Goal: Task Accomplishment & Management: Use online tool/utility

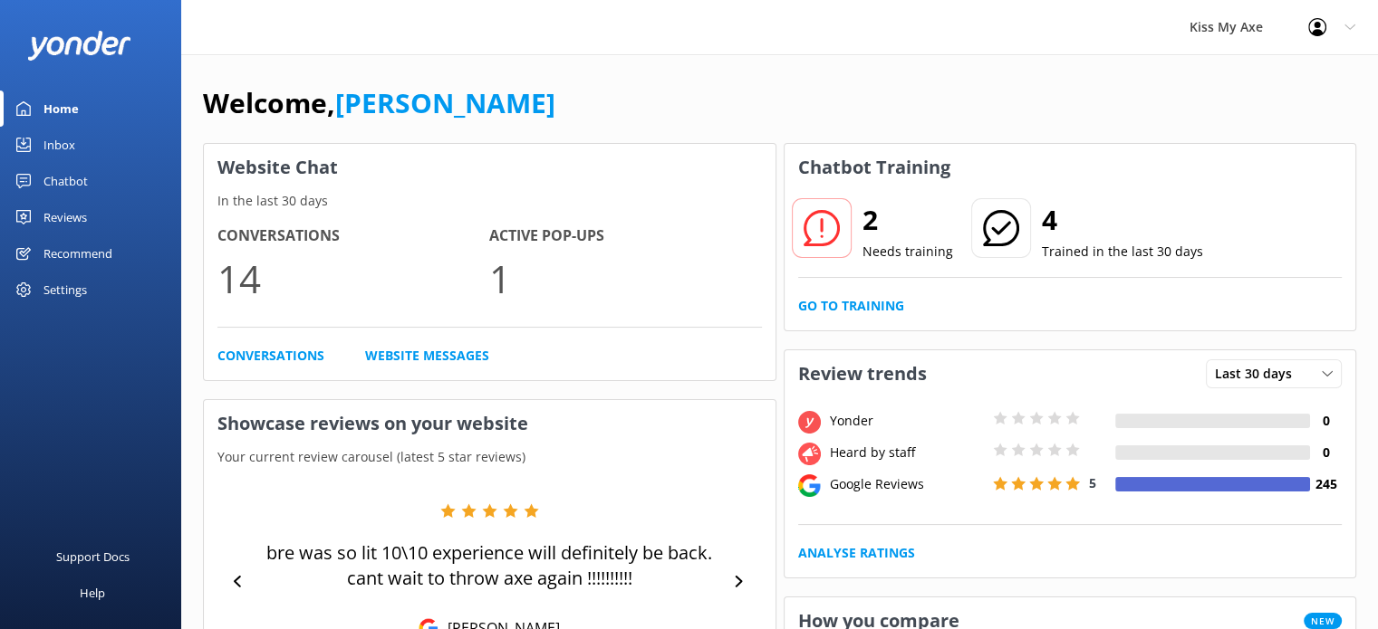
click at [72, 187] on div "Chatbot" at bounding box center [65, 181] width 44 height 36
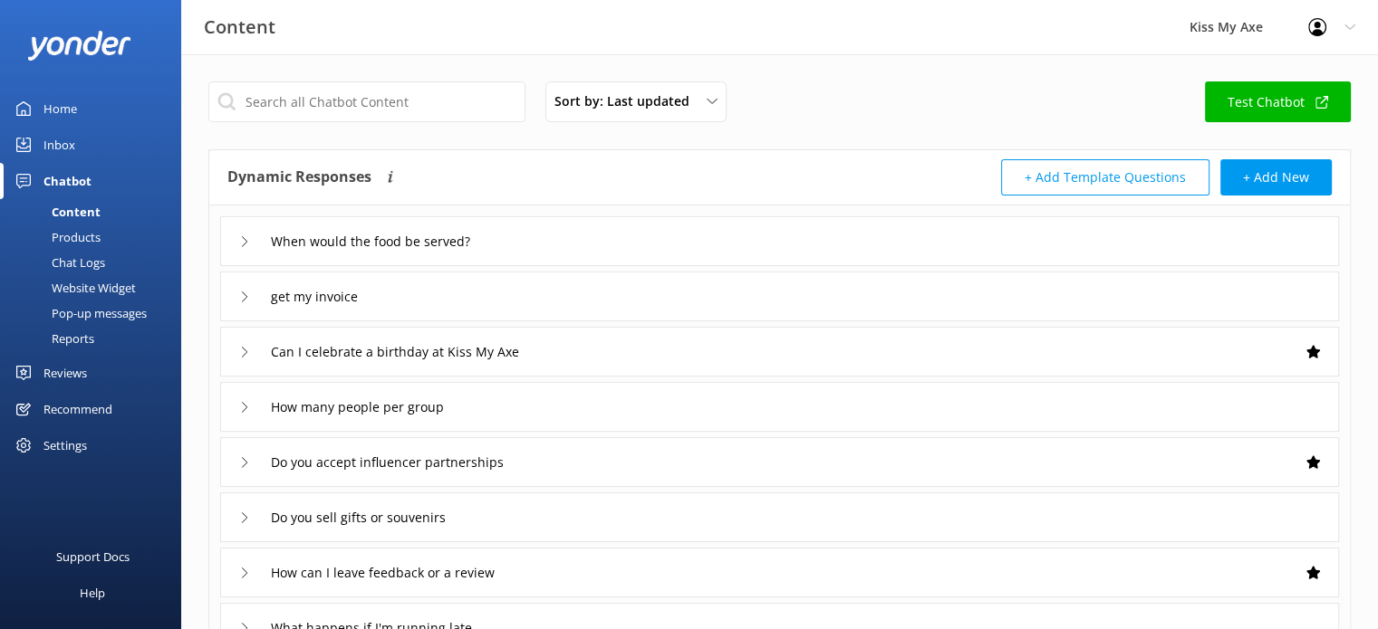
click at [70, 256] on div "Chat Logs" at bounding box center [58, 262] width 94 height 25
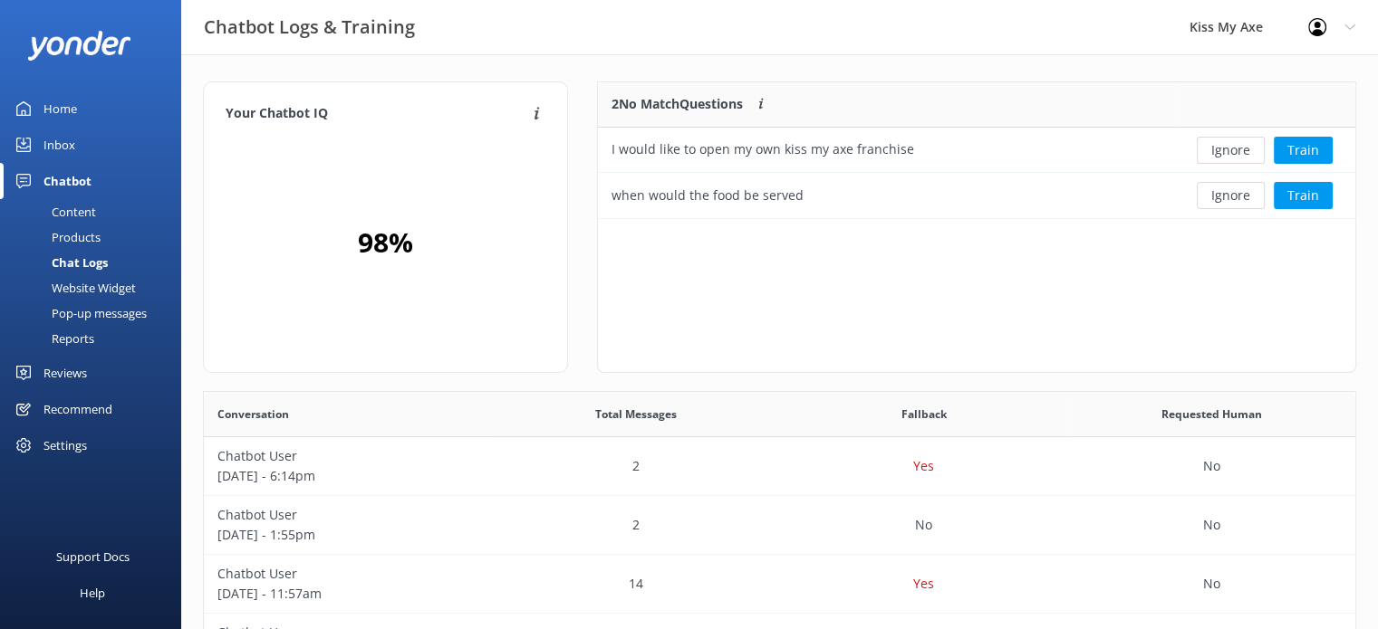
scroll to position [122, 744]
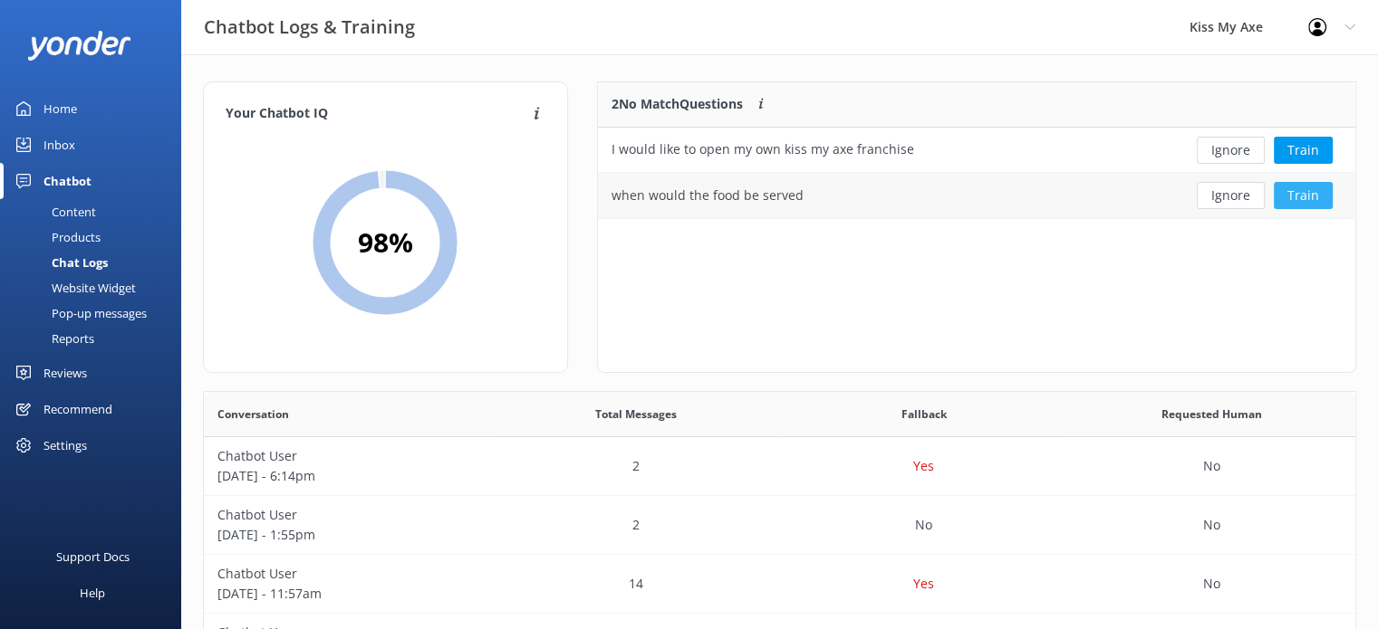
click at [1302, 198] on button "Train" at bounding box center [1302, 195] width 59 height 27
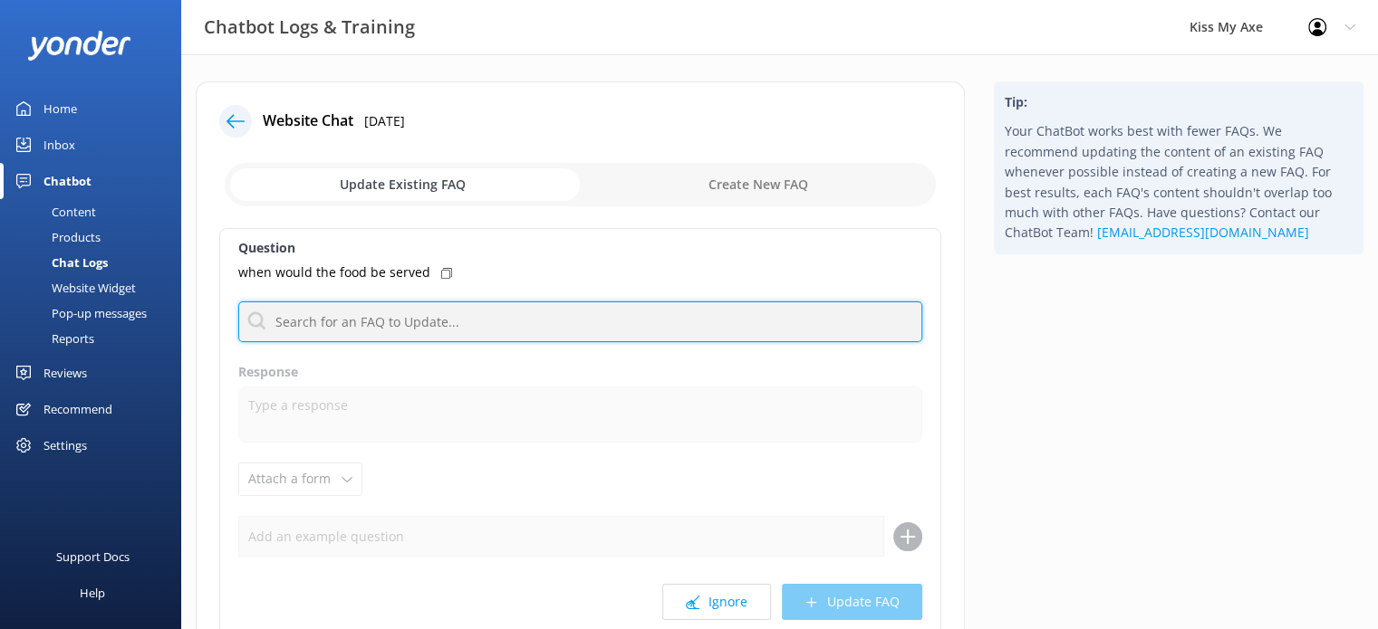
click at [393, 323] on input "text" at bounding box center [580, 322] width 684 height 41
type input "food"
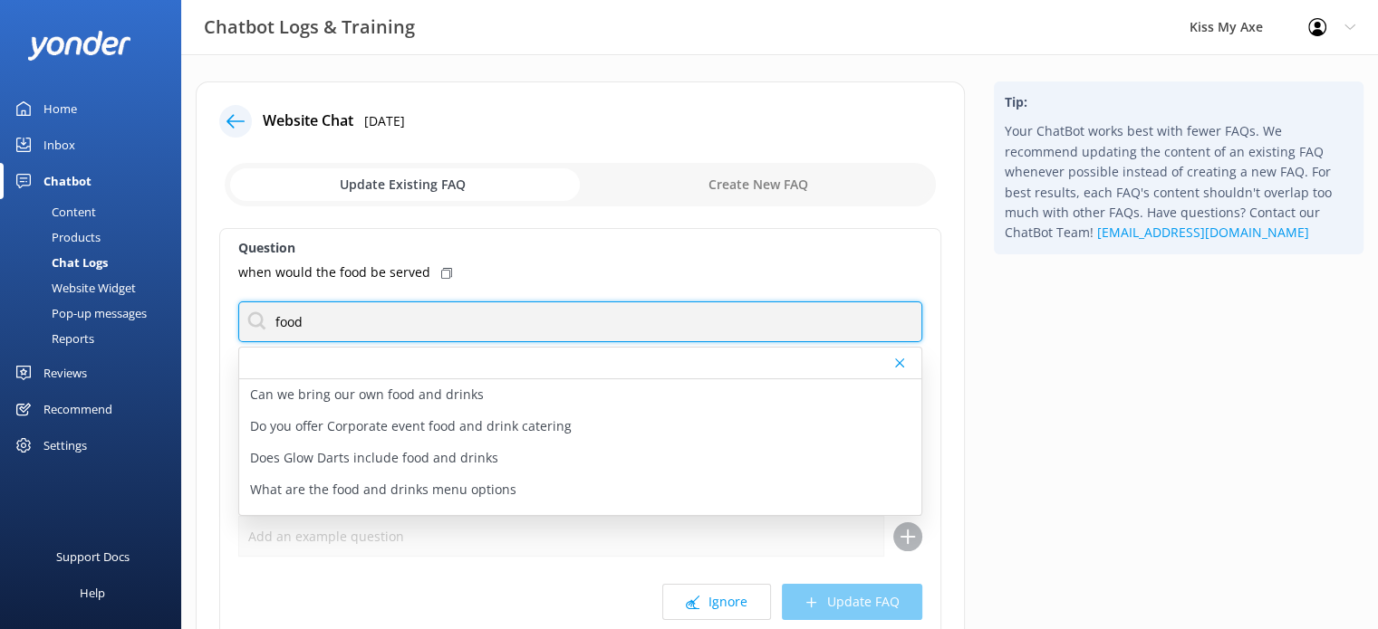
drag, startPoint x: 393, startPoint y: 323, endPoint x: 188, endPoint y: 310, distance: 205.1
click at [188, 310] on div "Website Chat [DATE] Update Existing FAQ Create New FAQ Question when would the …" at bounding box center [580, 416] width 798 height 668
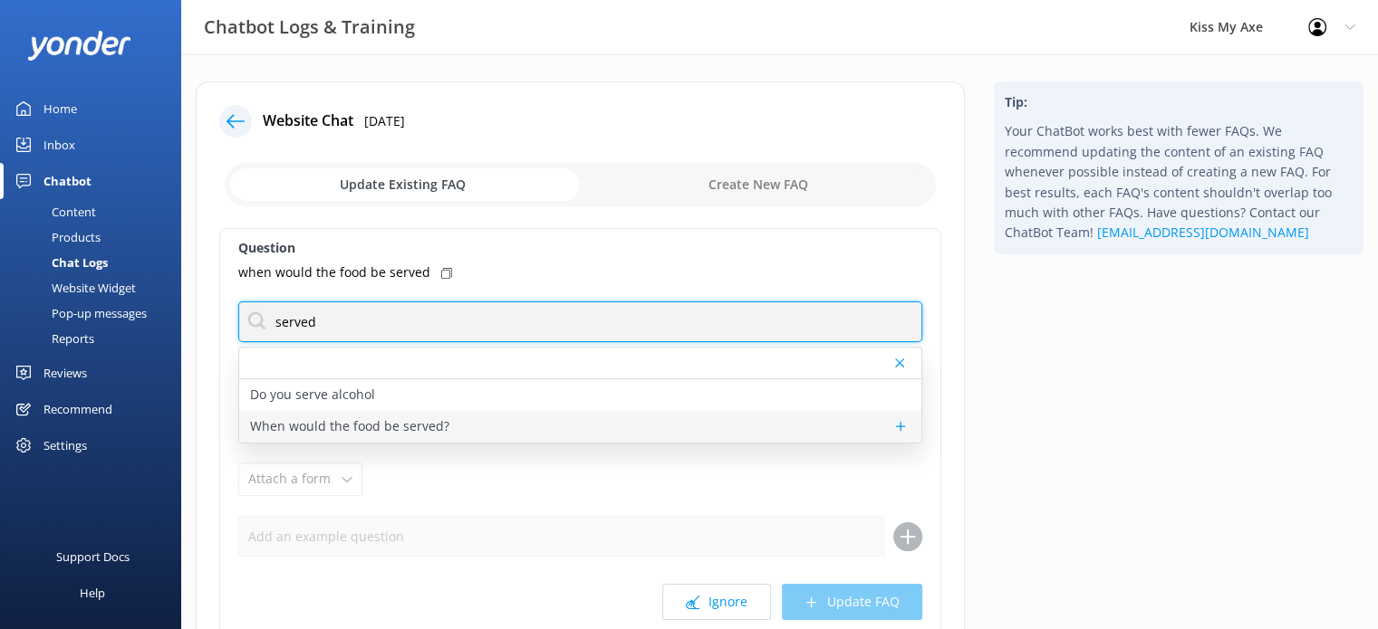
type input "served"
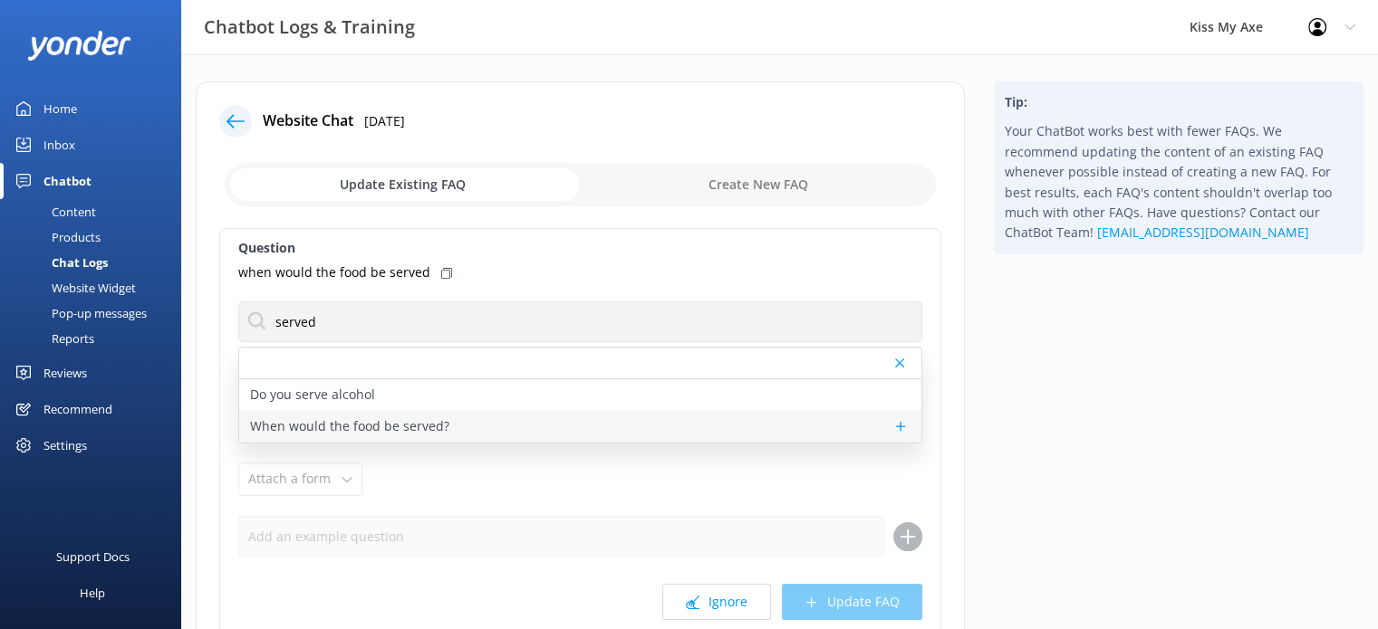
click at [371, 431] on p "When would the food be served?" at bounding box center [349, 427] width 199 height 20
type textarea "Our Grazing Boards, Sandwich Boards, and Pizzas are usually served during your …"
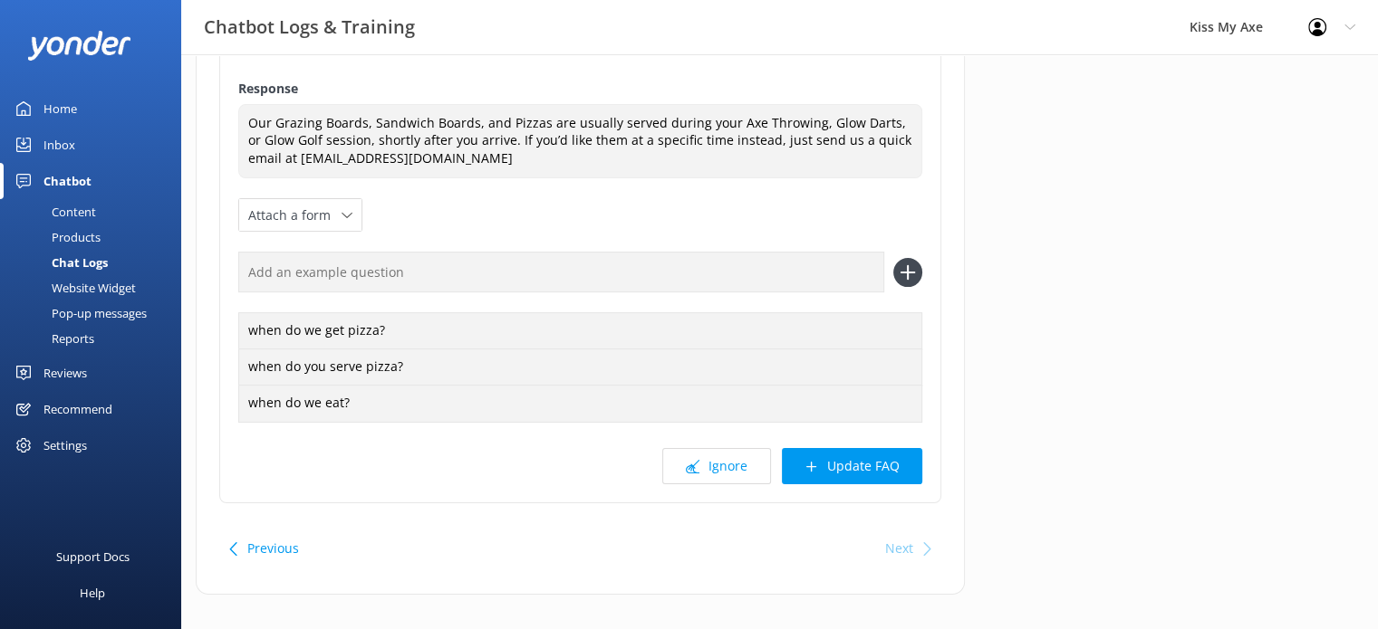
scroll to position [279, 0]
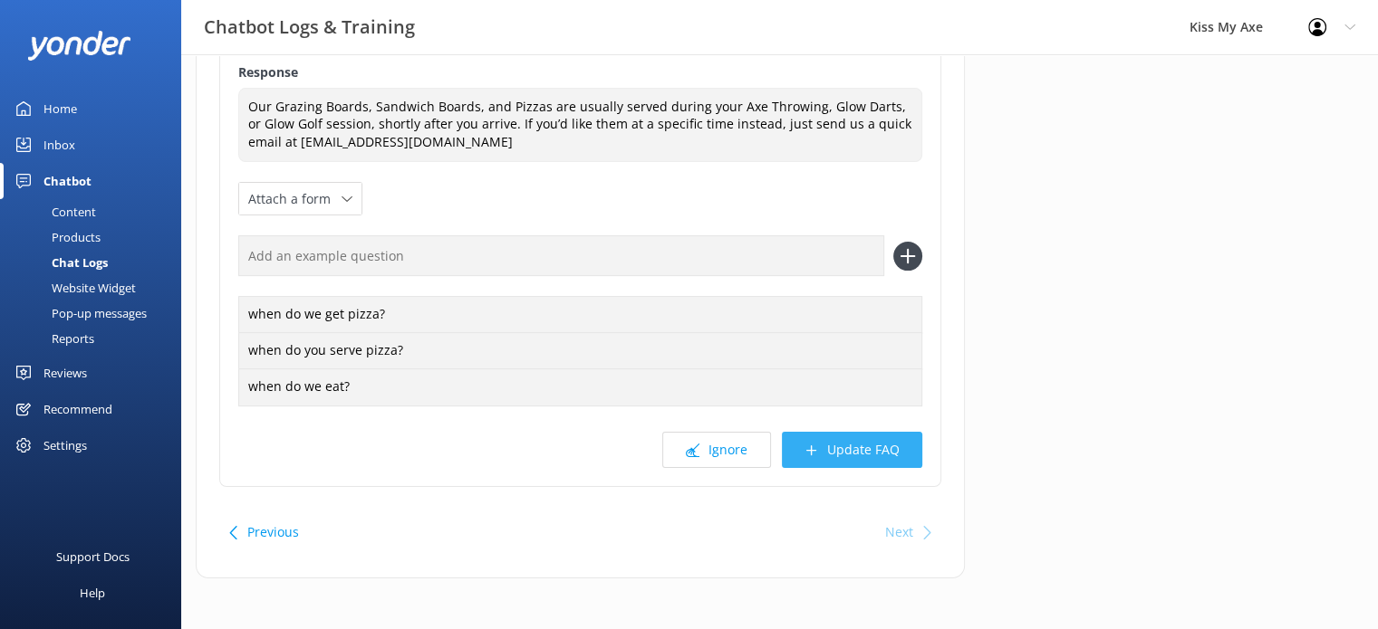
click at [859, 447] on button "Update FAQ" at bounding box center [852, 450] width 140 height 36
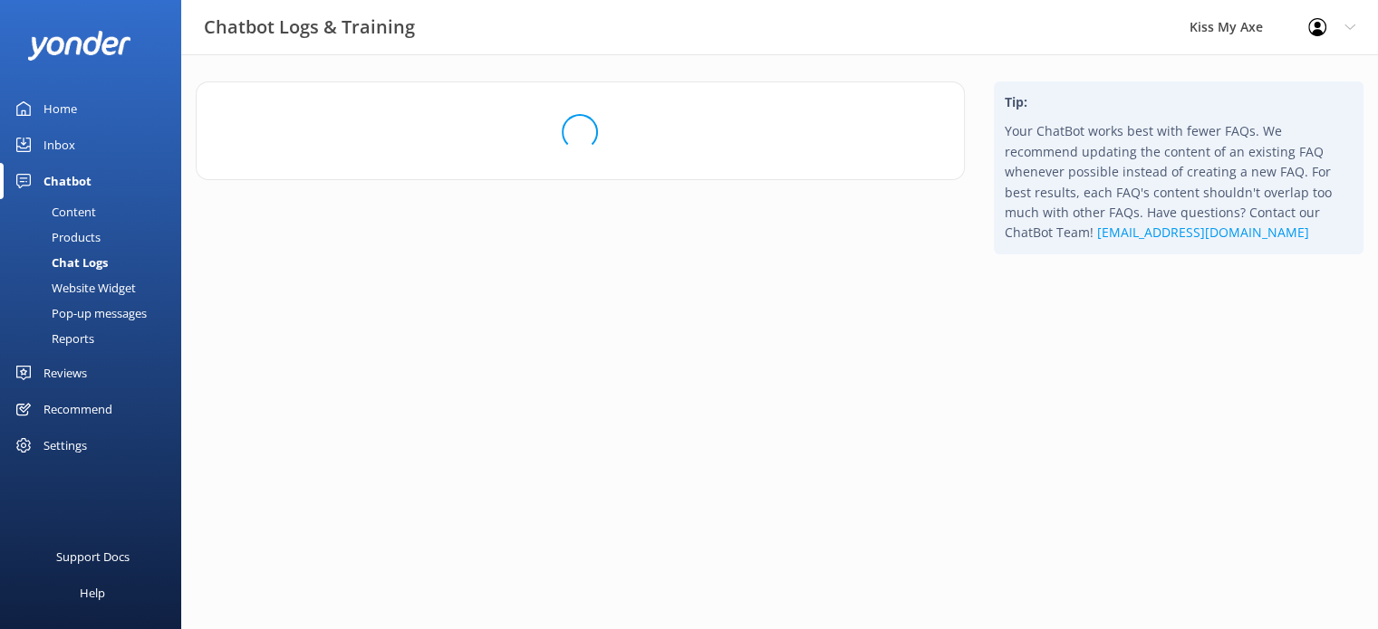
scroll to position [0, 0]
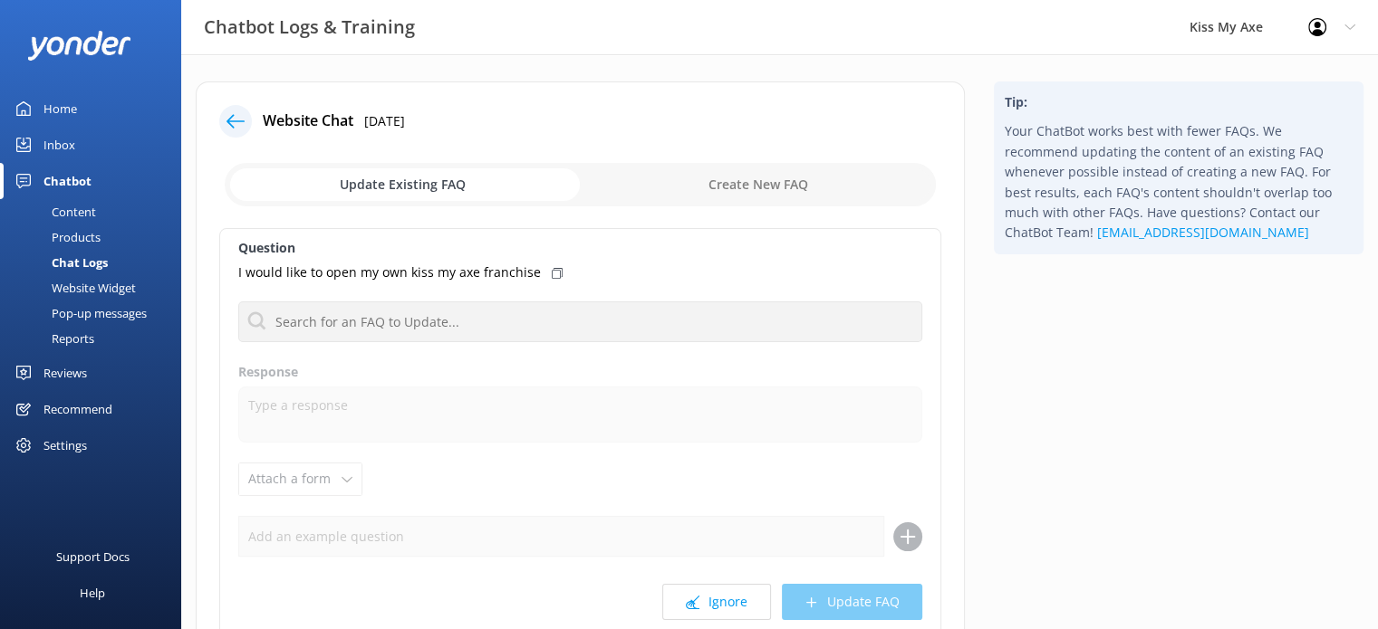
click at [82, 270] on div "Chat Logs" at bounding box center [59, 262] width 97 height 25
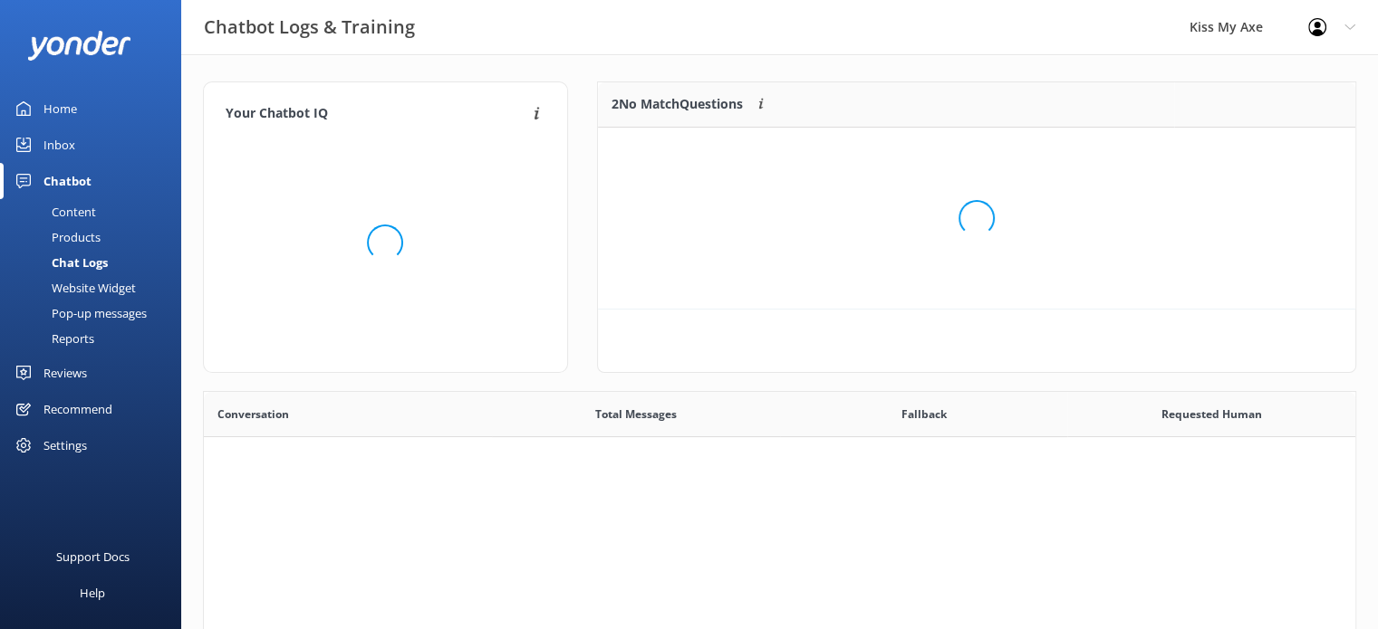
scroll to position [620, 1138]
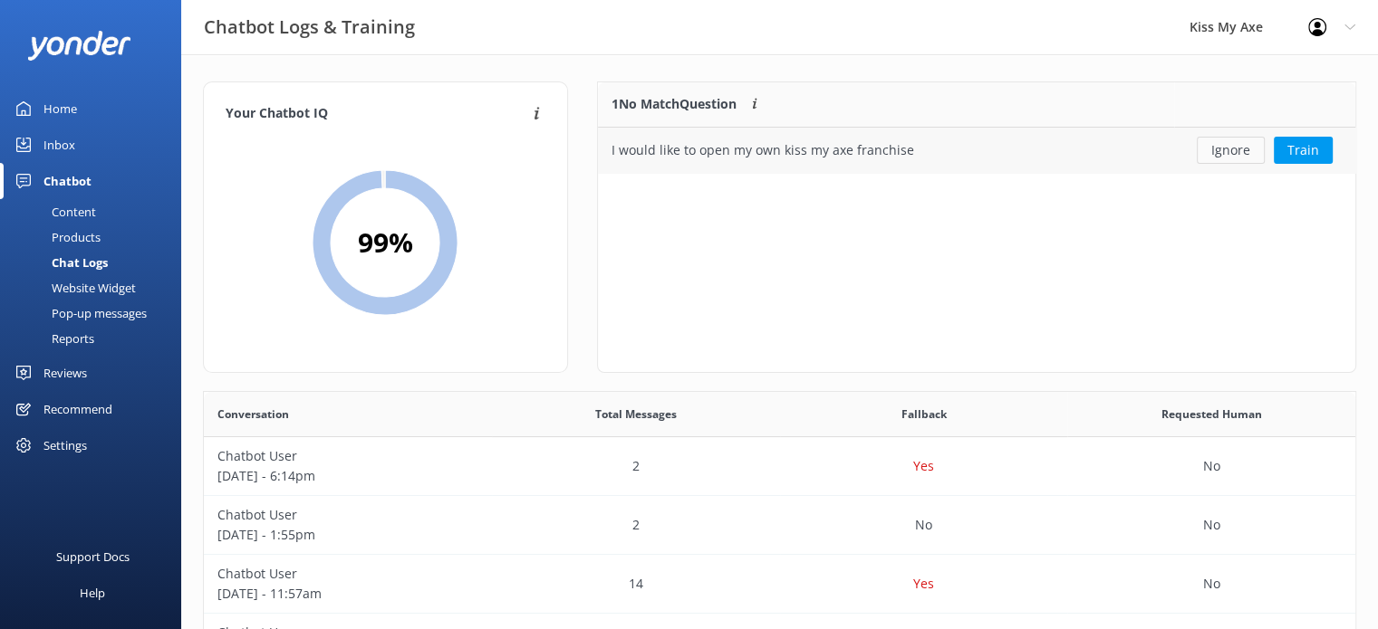
click at [1233, 151] on button "Ignore" at bounding box center [1230, 150] width 68 height 27
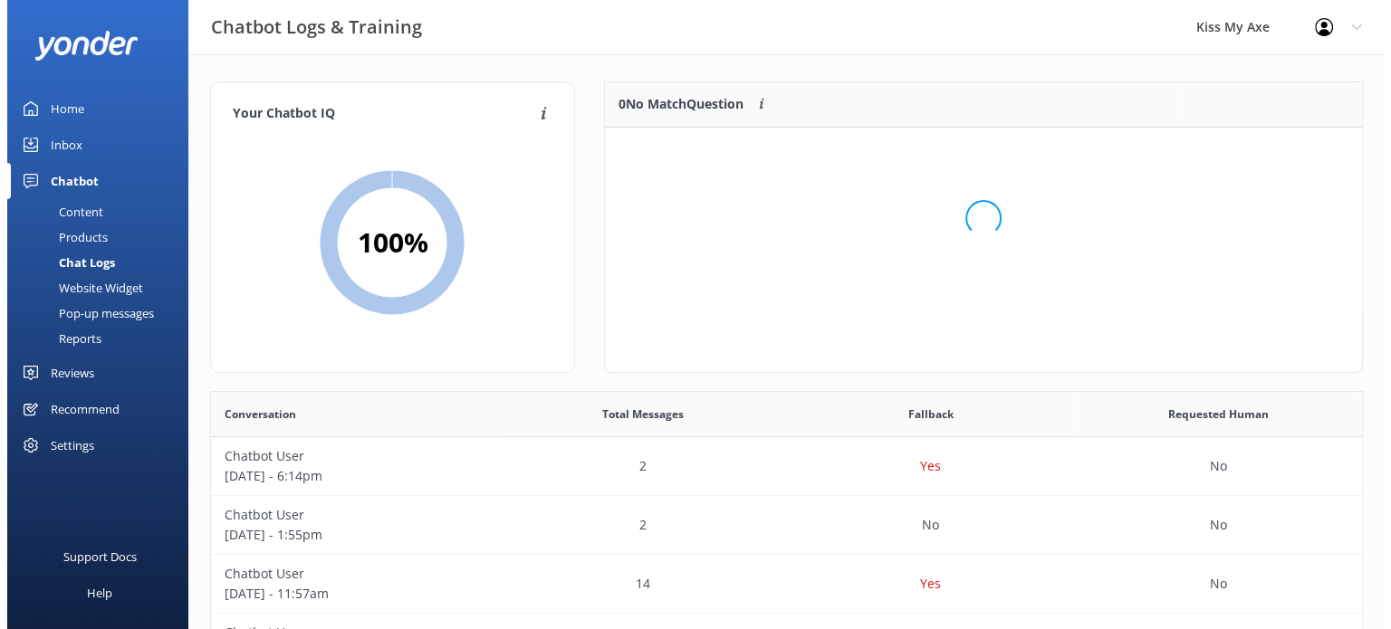
scroll to position [212, 744]
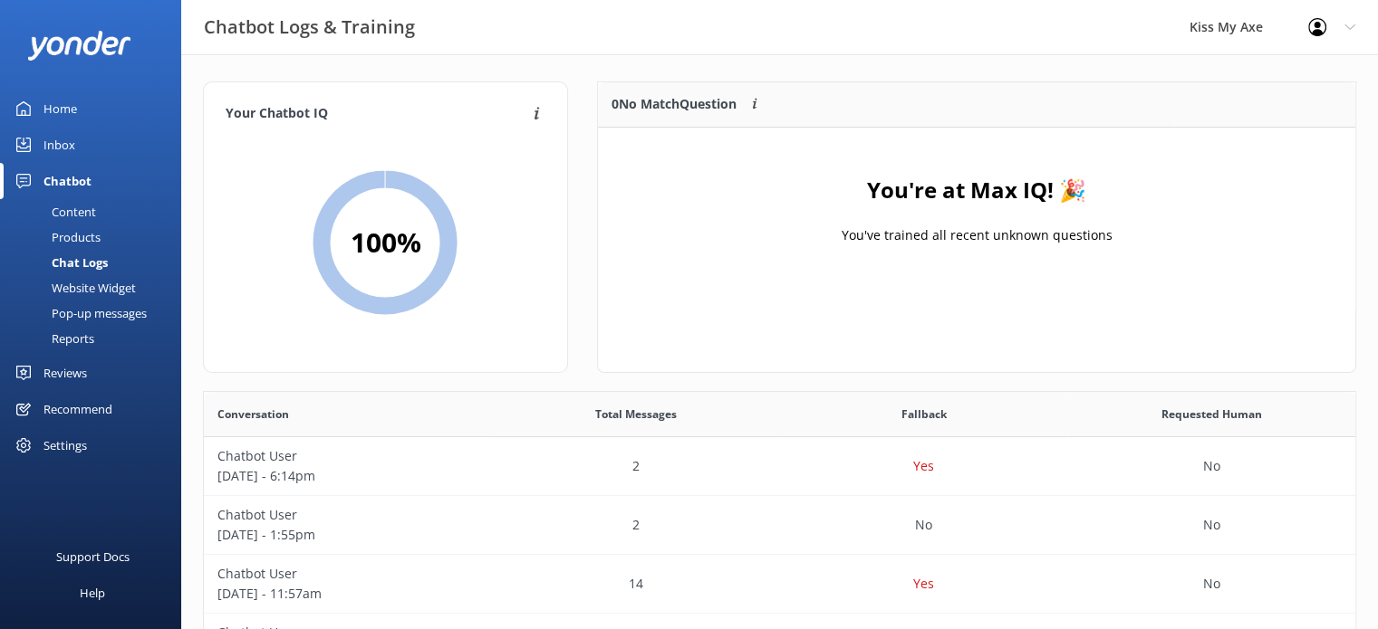
click at [79, 149] on link "Inbox" at bounding box center [90, 145] width 181 height 36
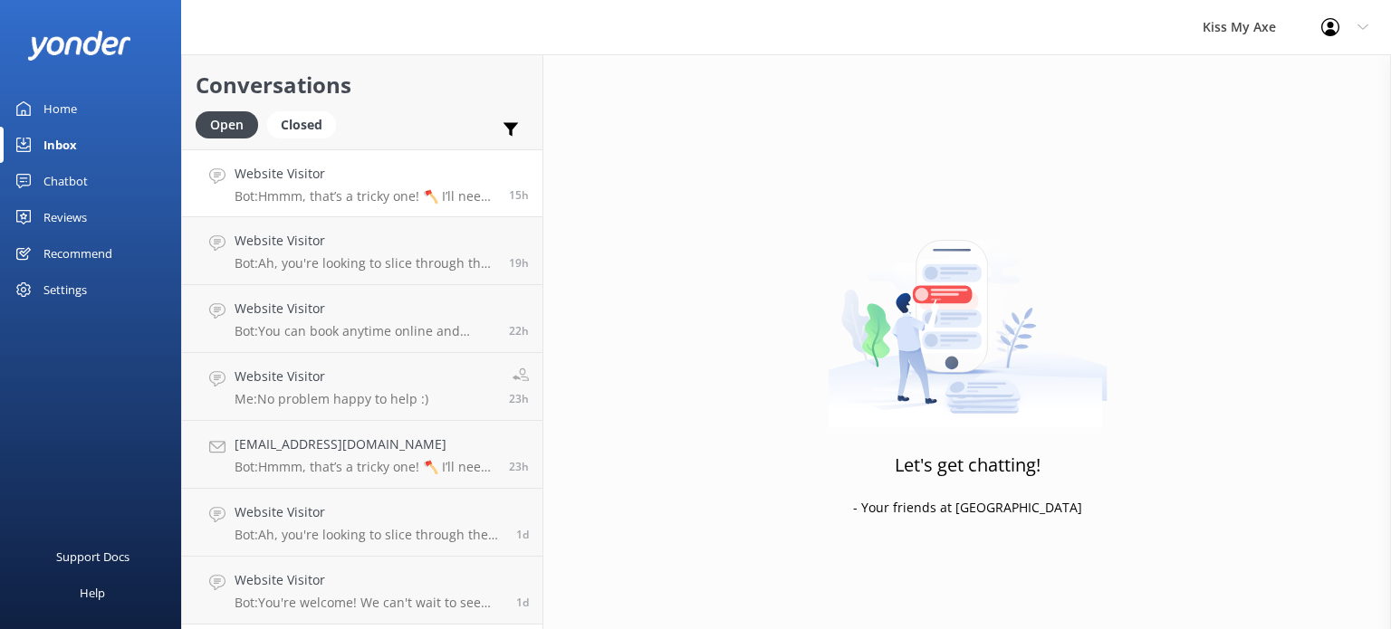
click at [322, 178] on h4 "Website Visitor" at bounding box center [365, 174] width 261 height 20
